Goal: Information Seeking & Learning: Learn about a topic

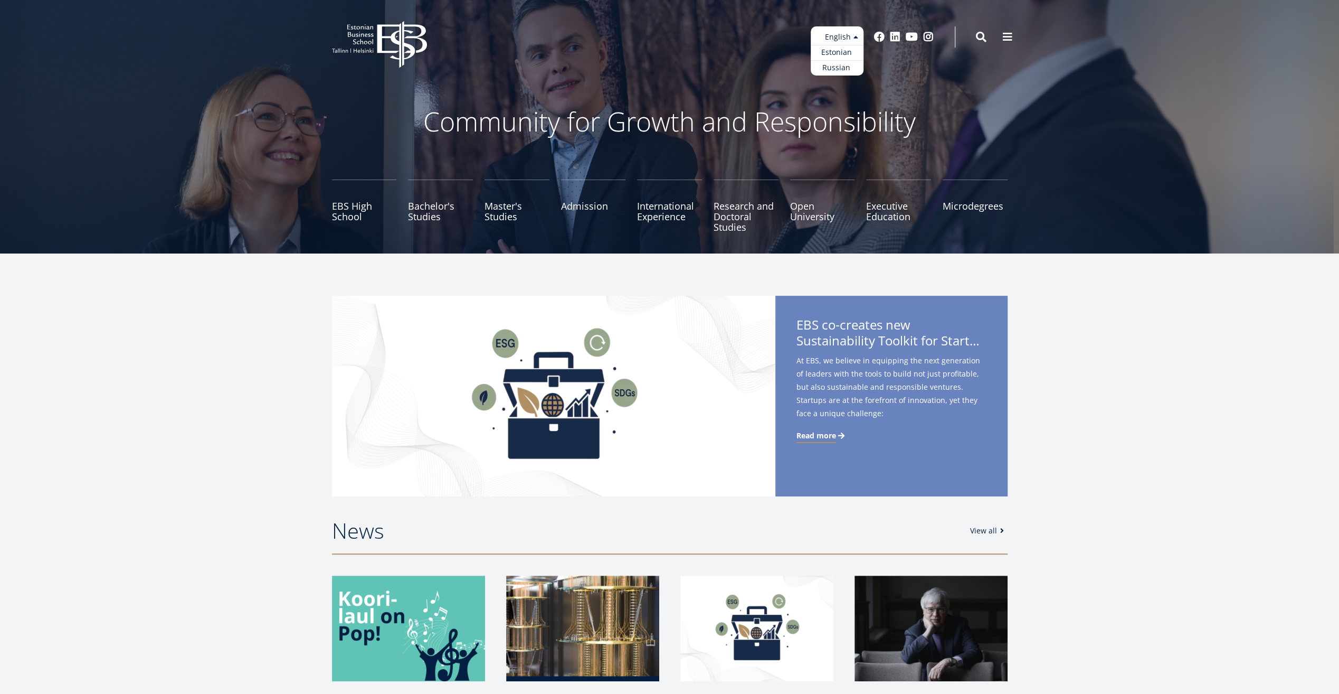
click at [854, 37] on ul "Estonian English Russian" at bounding box center [837, 50] width 53 height 49
click at [840, 54] on link "Estonian" at bounding box center [837, 52] width 53 height 15
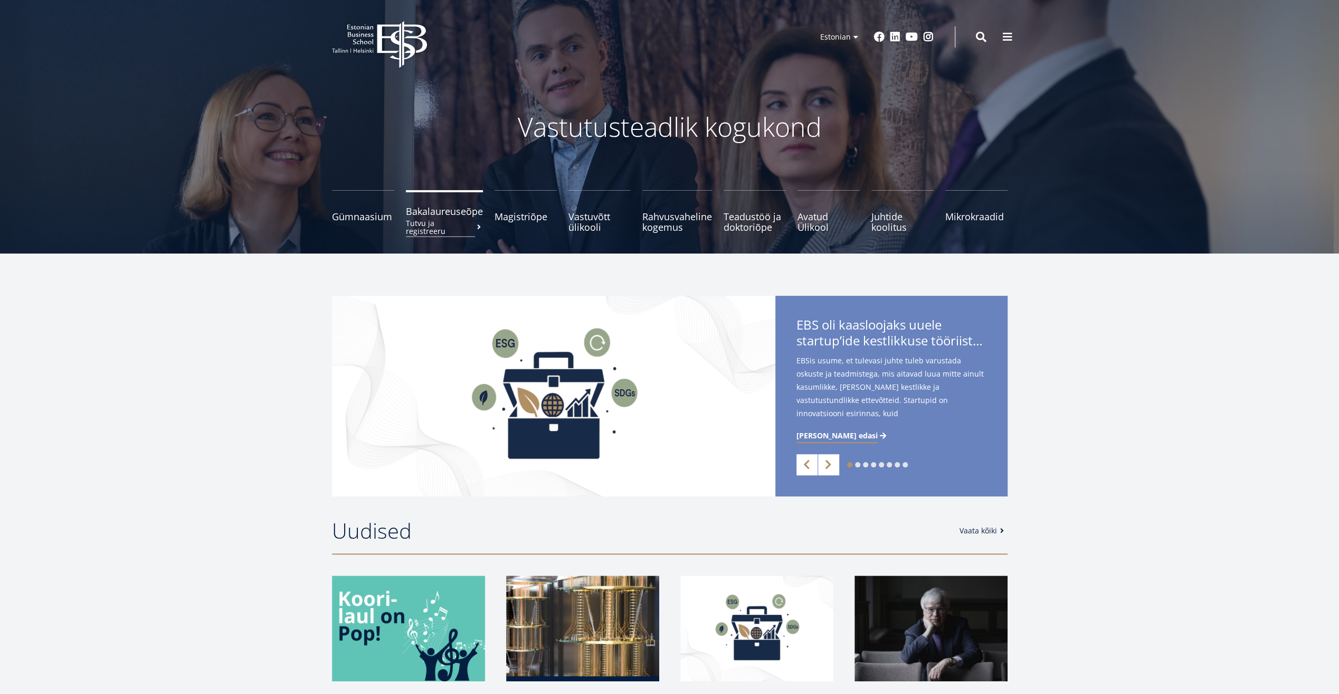
click at [454, 216] on span "Bakalaureuseõpe Tutvu ja registreeru" at bounding box center [444, 211] width 77 height 11
click at [443, 225] on small "Tutvu ja registreeru" at bounding box center [444, 227] width 77 height 16
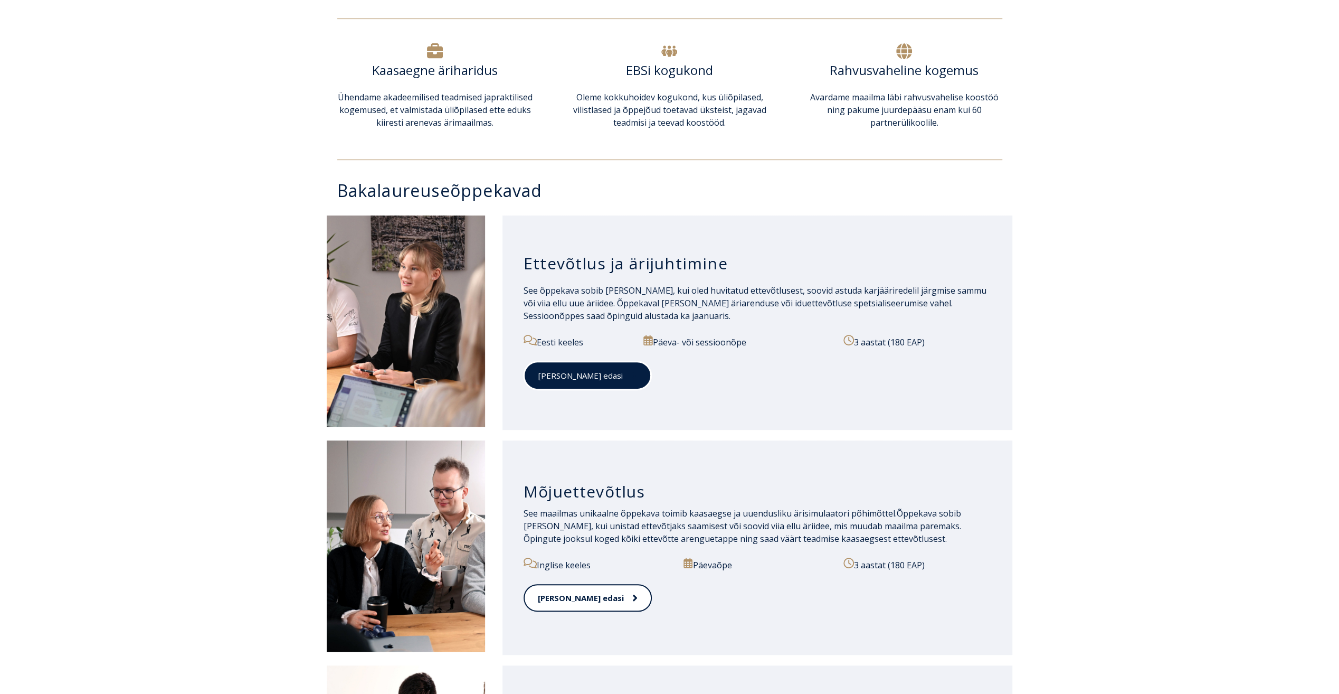
click at [623, 377] on span at bounding box center [630, 375] width 14 height 11
